Goal: Check status: Check status

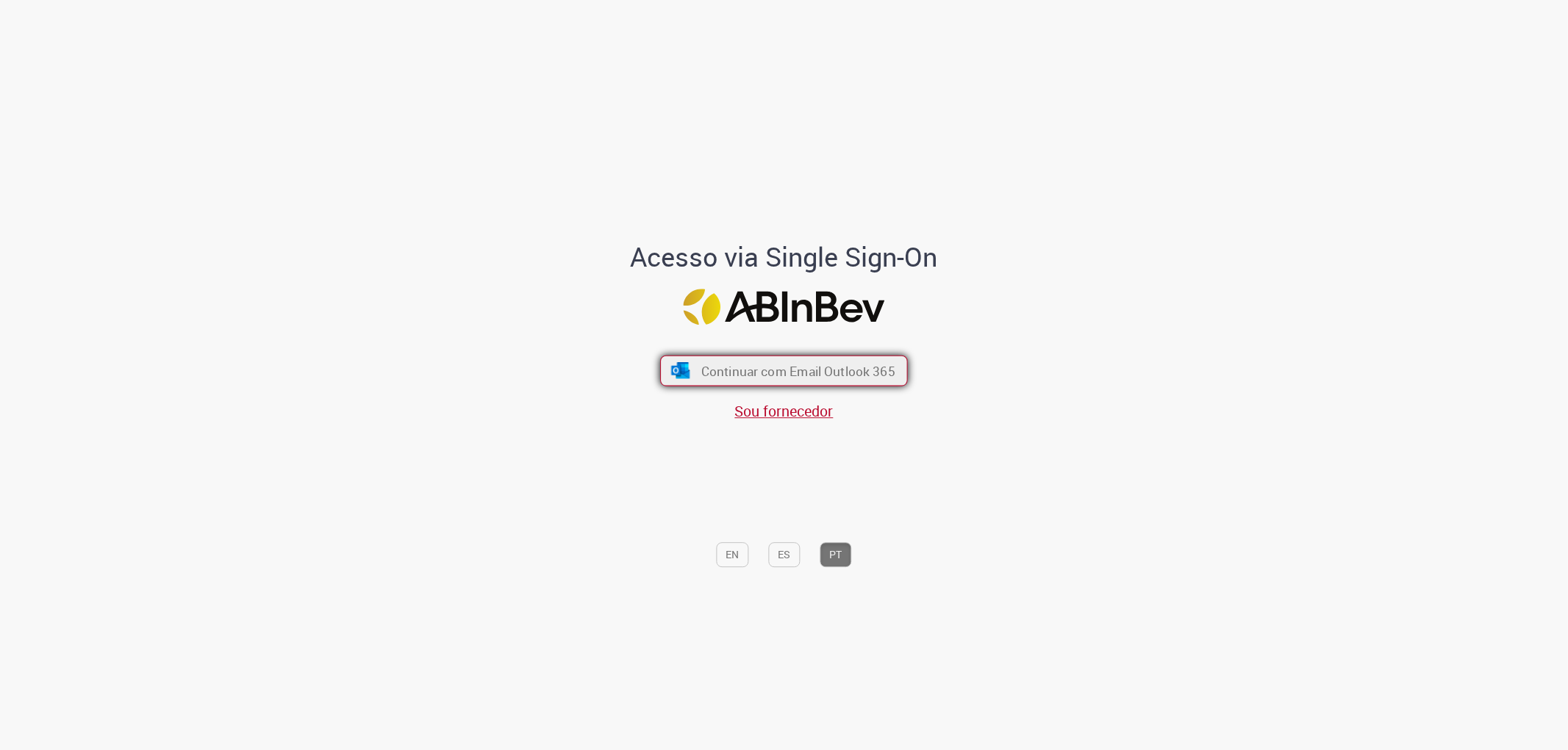
click at [791, 372] on span "Continuar com Email Outlook 365" at bounding box center [798, 370] width 194 height 16
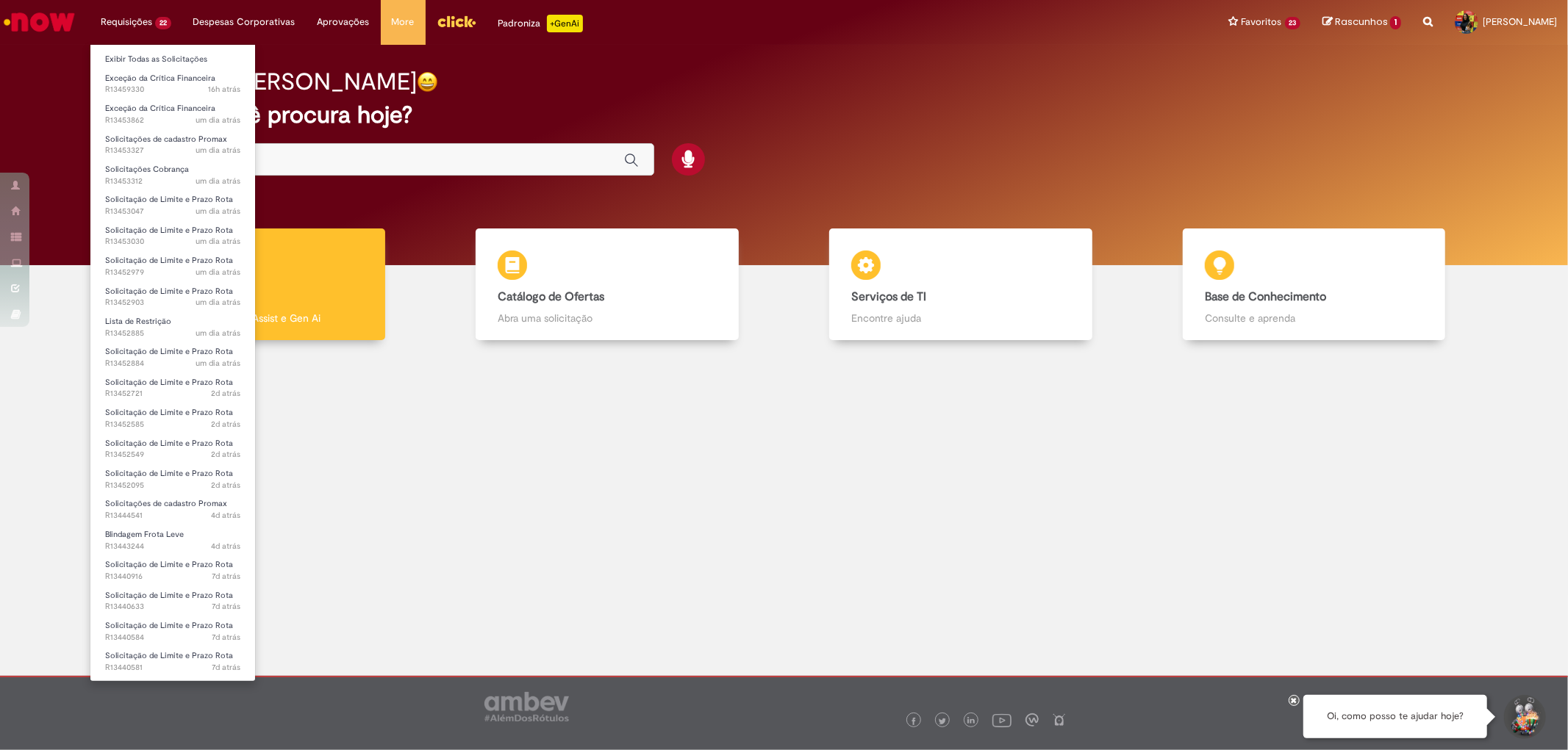
scroll to position [60, 0]
click at [147, 655] on span "Solicitação de numerário" at bounding box center [152, 656] width 93 height 11
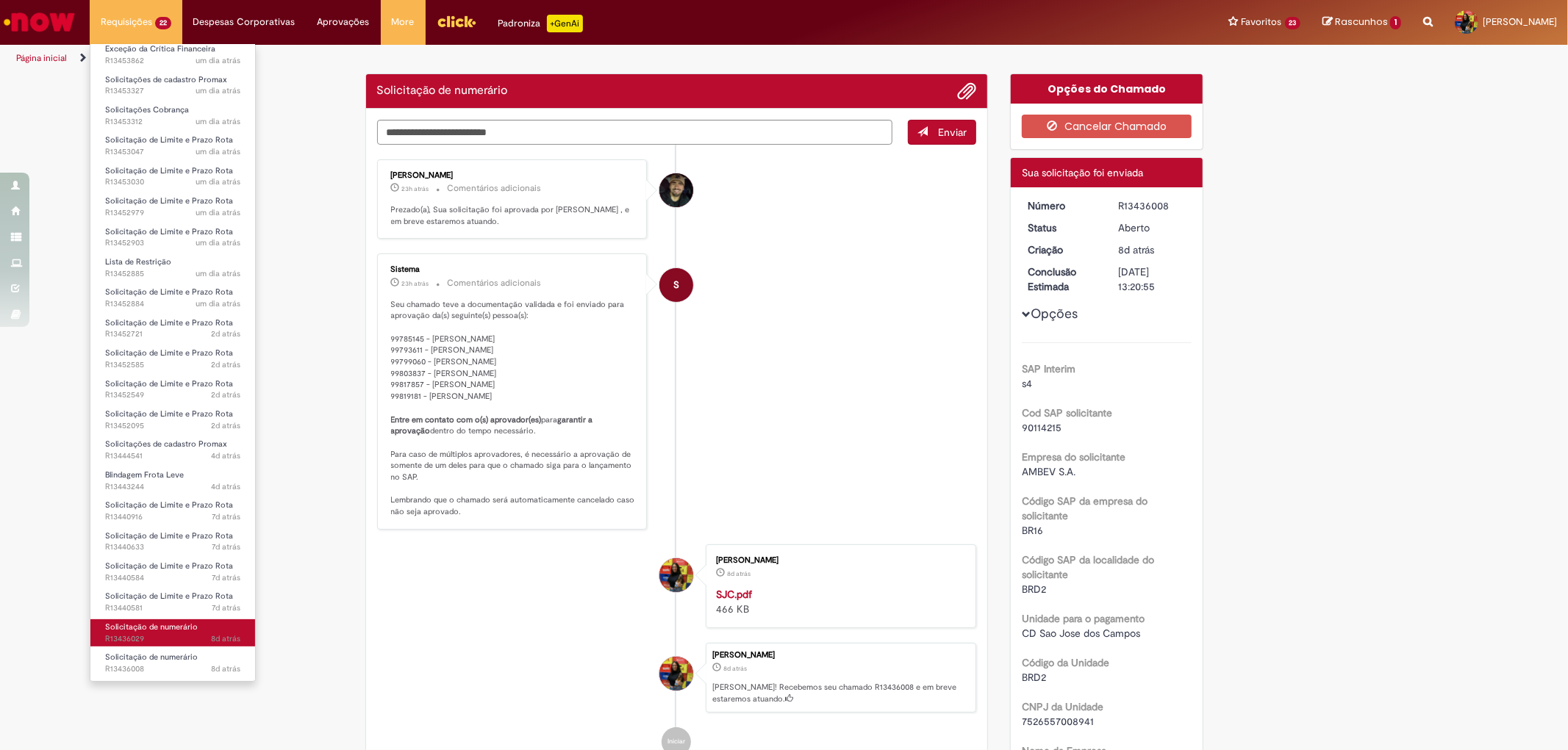
click at [153, 620] on link "Solicitação de numerário 8d atrás 8 dias atrás R13436029" at bounding box center [173, 633] width 164 height 27
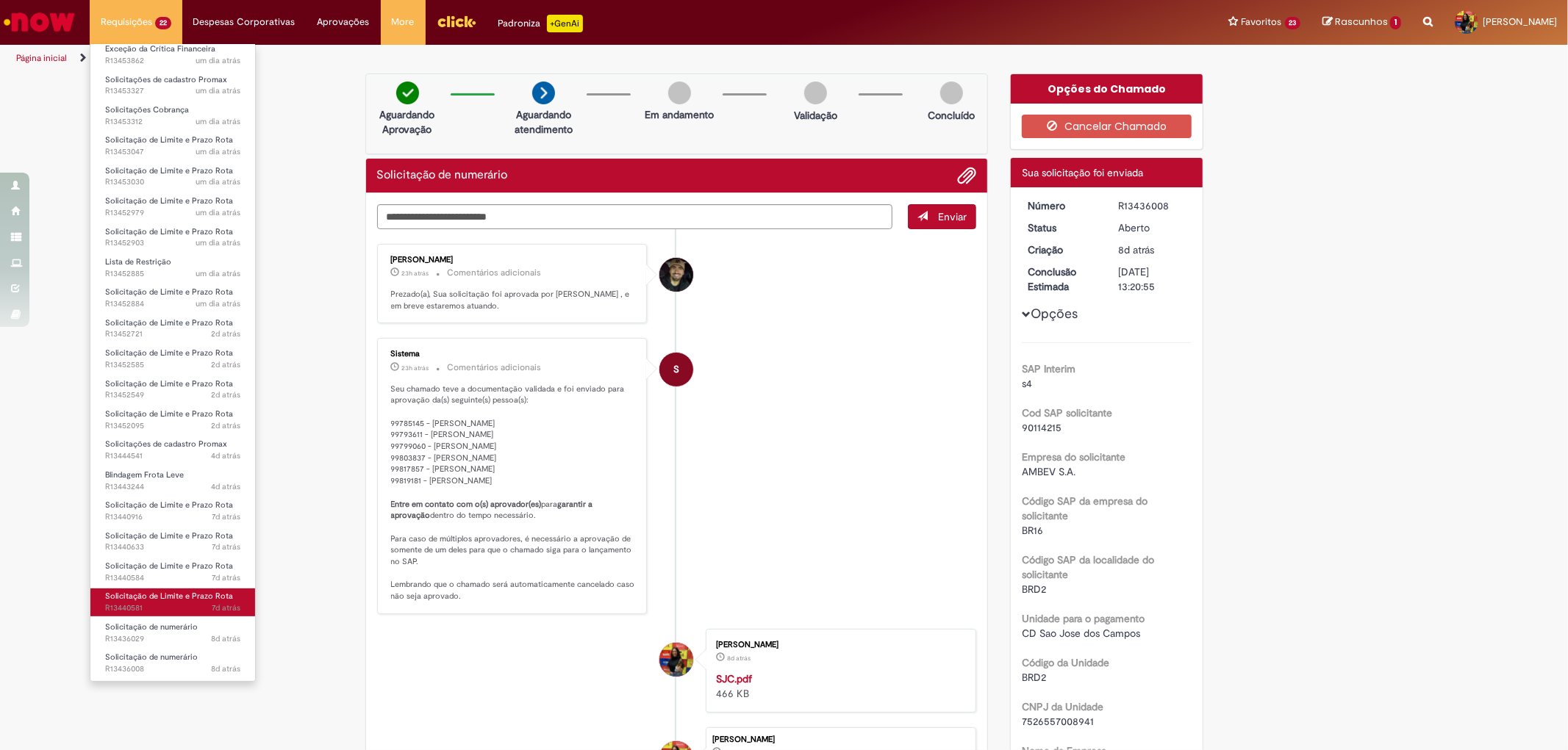
click at [158, 604] on span "7d atrás 7 dias atrás R13440581" at bounding box center [173, 608] width 135 height 12
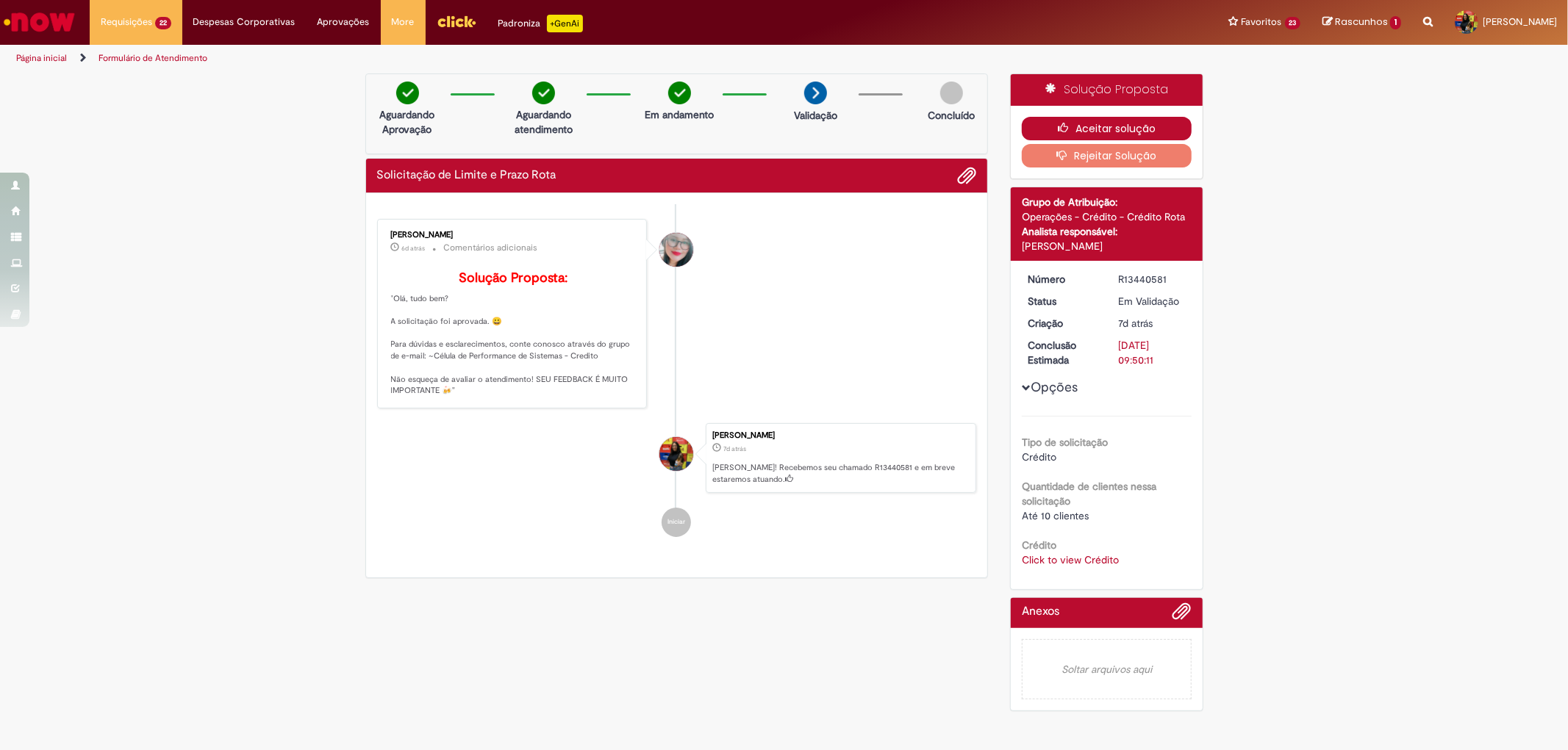
click at [1084, 121] on button "Aceitar solução" at bounding box center [1107, 129] width 170 height 23
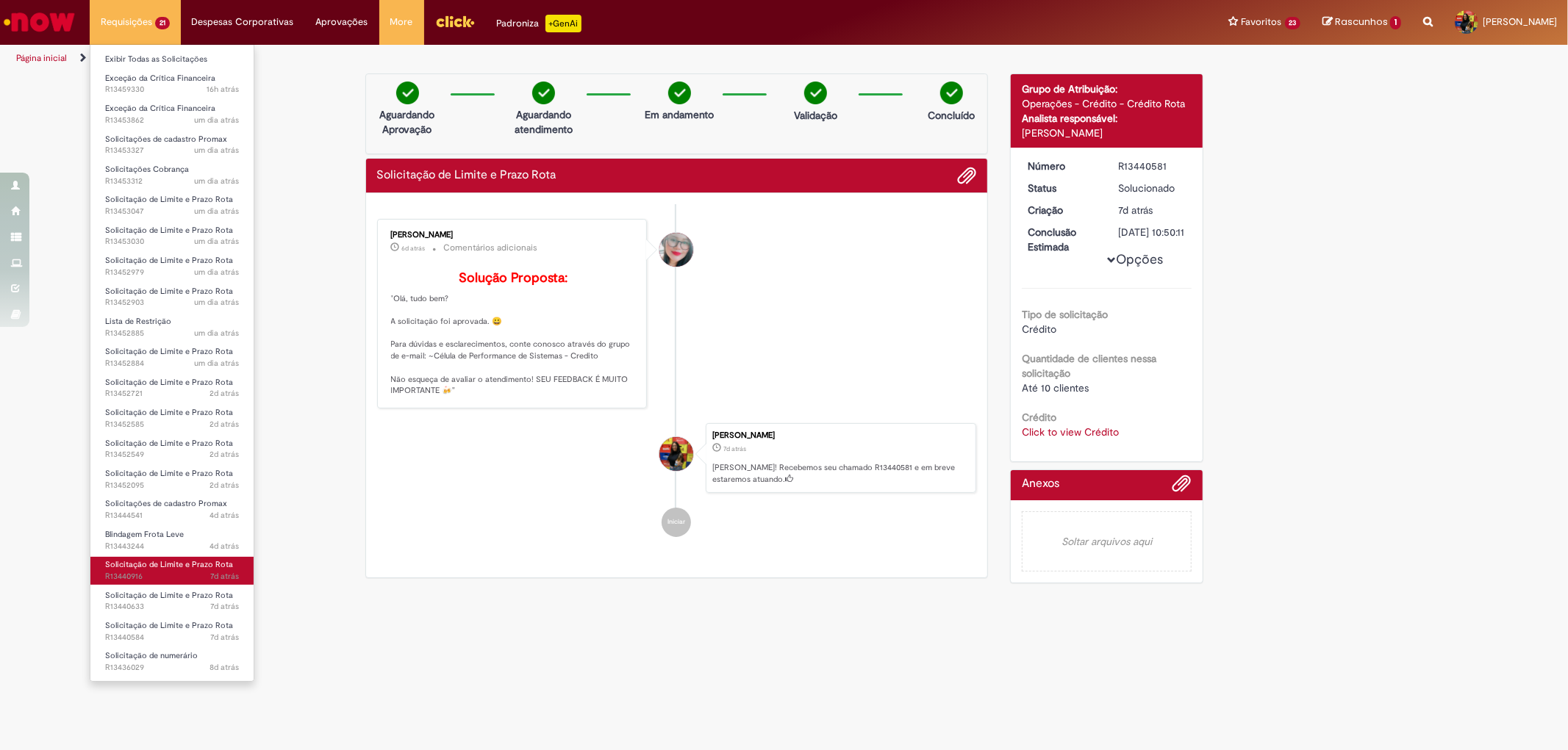
click at [170, 575] on span "7d atrás 7 dias atrás R13440916" at bounding box center [172, 577] width 133 height 12
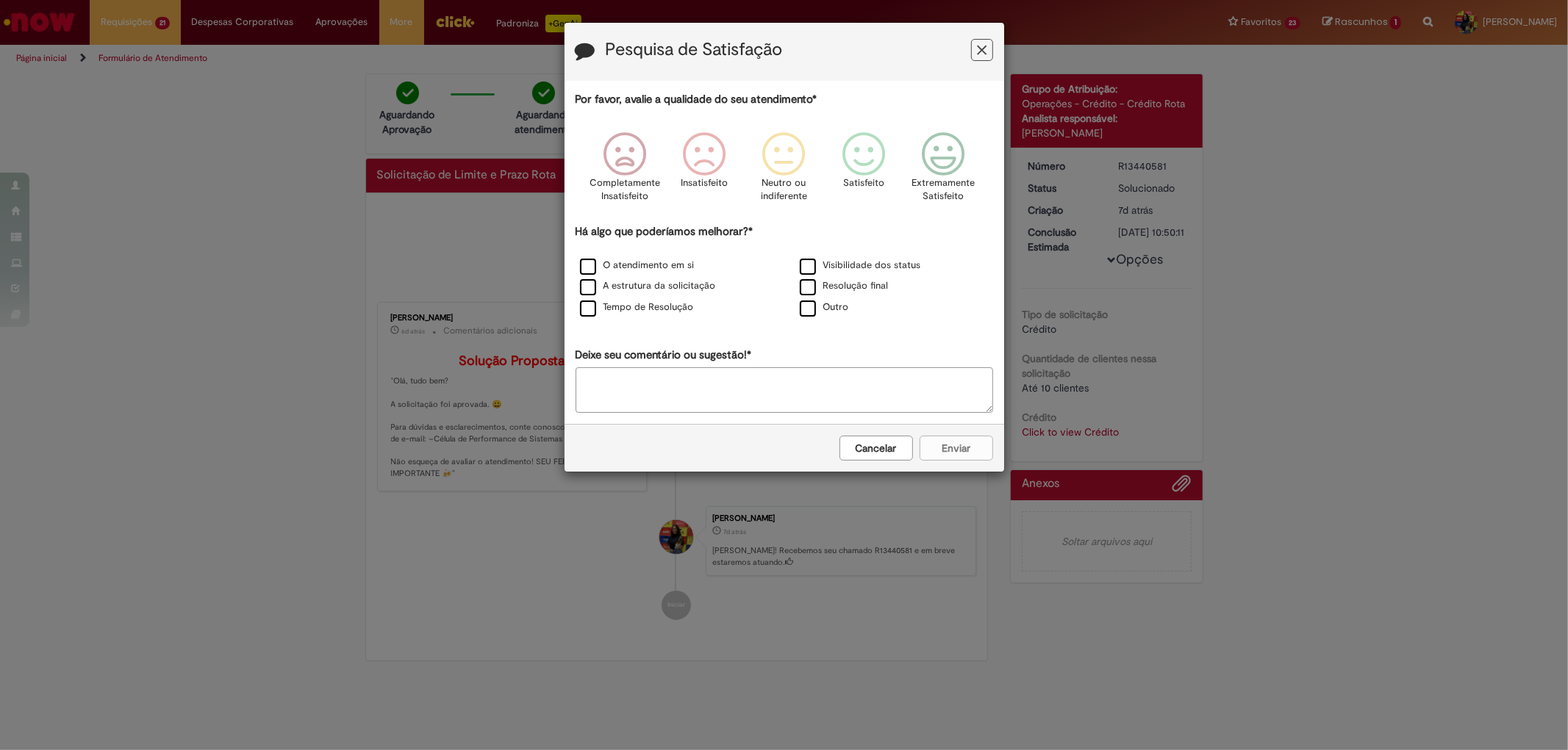
click at [986, 46] on icon "Feedback" at bounding box center [981, 50] width 10 height 15
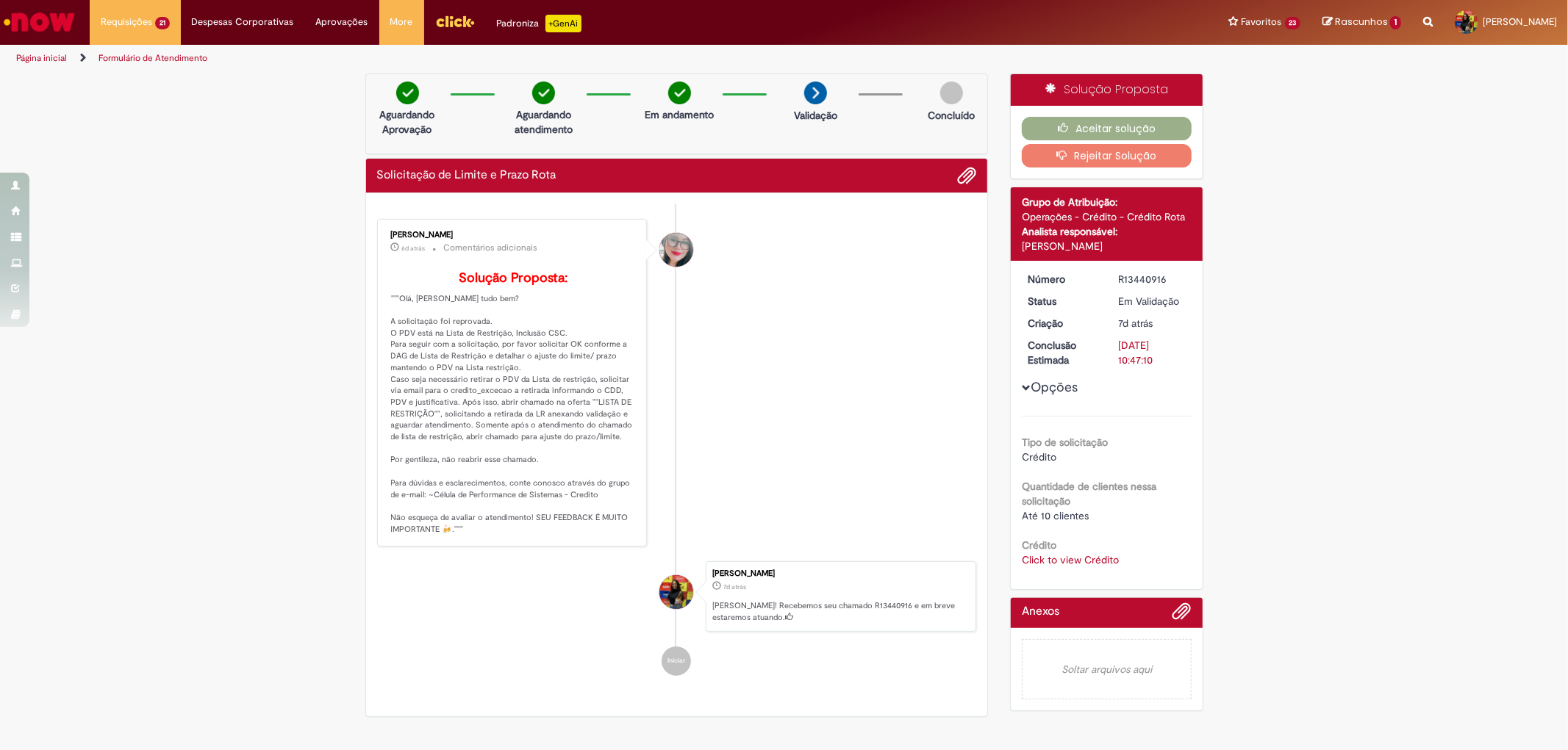
click at [1068, 560] on link "Click to view Crédito" at bounding box center [1070, 561] width 97 height 14
